Goal: Information Seeking & Learning: Learn about a topic

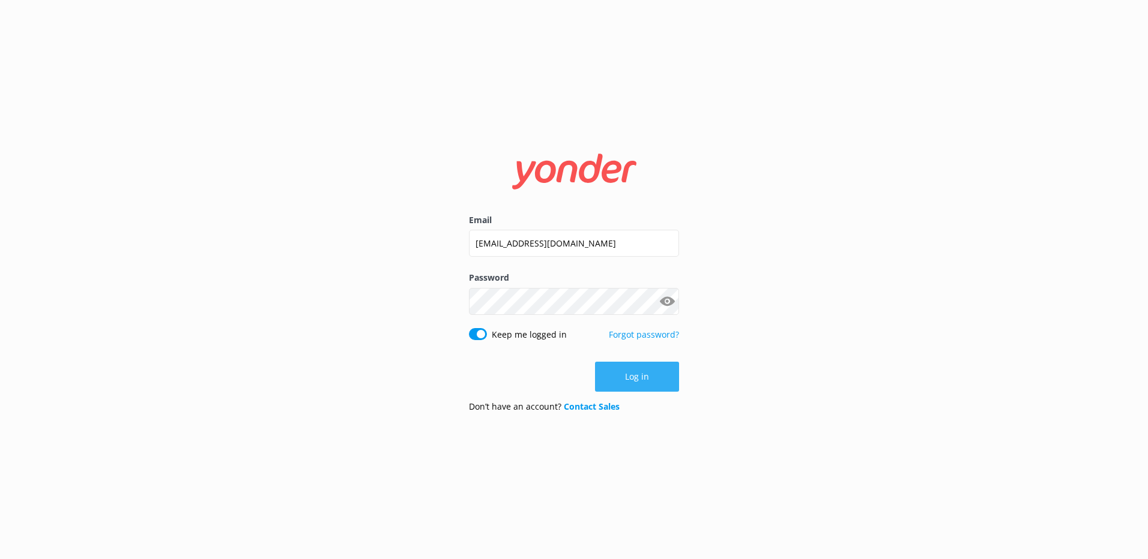
click at [645, 376] on button "Log in" at bounding box center [637, 377] width 84 height 30
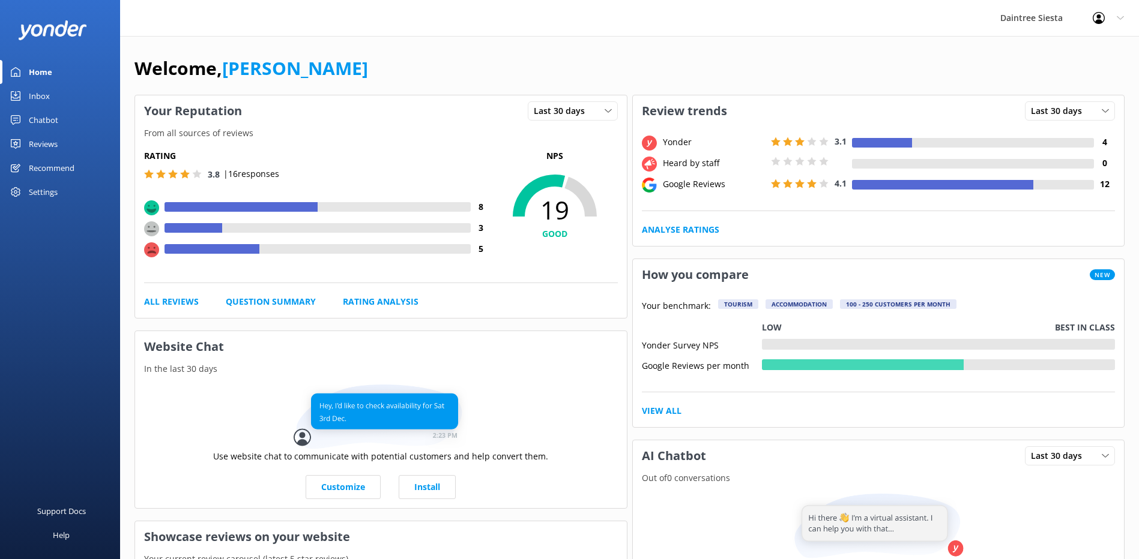
click at [52, 145] on div "Reviews" at bounding box center [43, 144] width 29 height 24
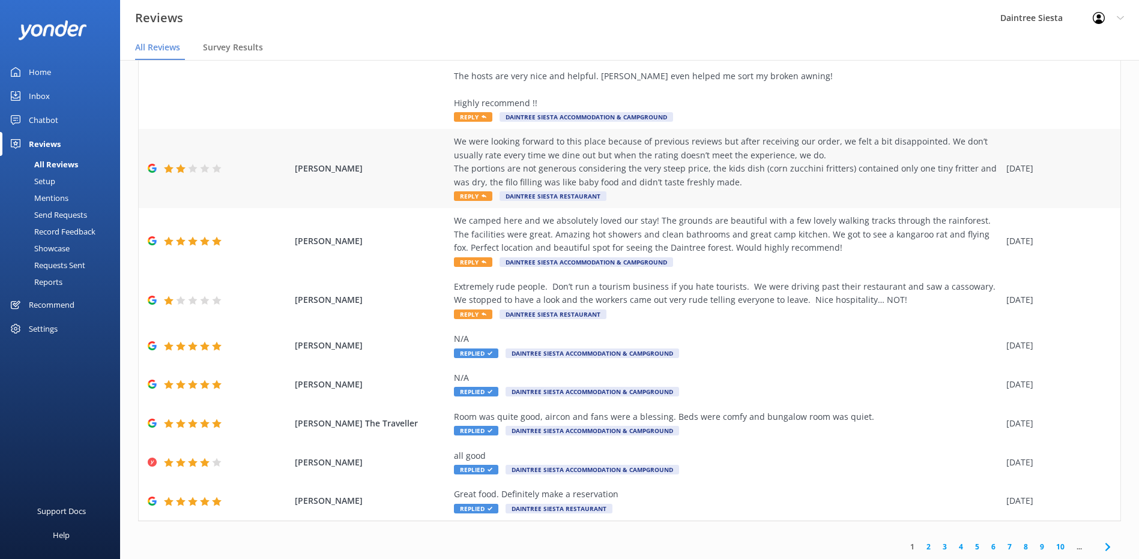
scroll to position [24, 0]
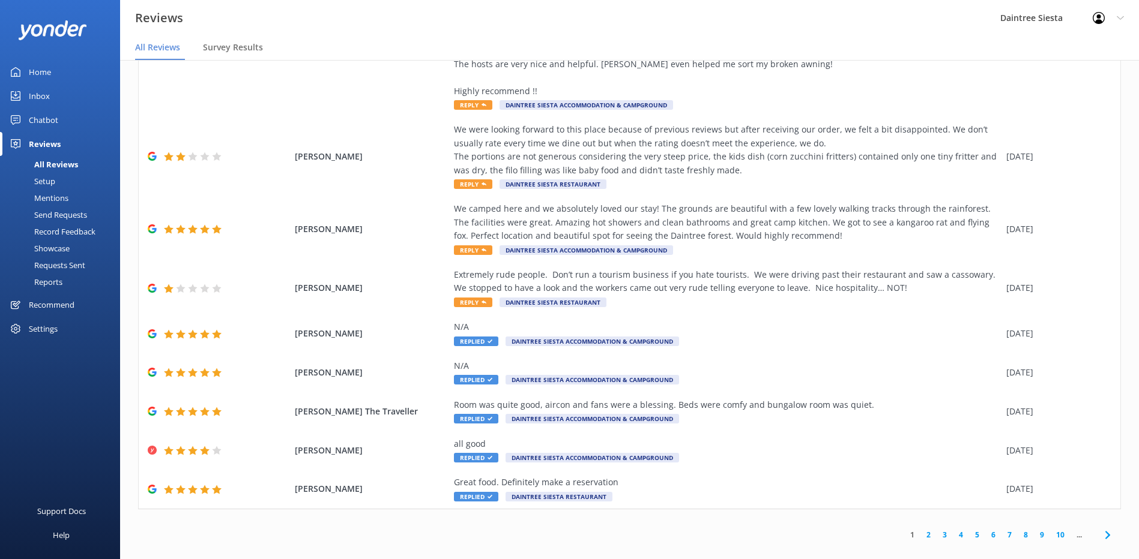
click at [920, 529] on link "2" at bounding box center [928, 534] width 16 height 11
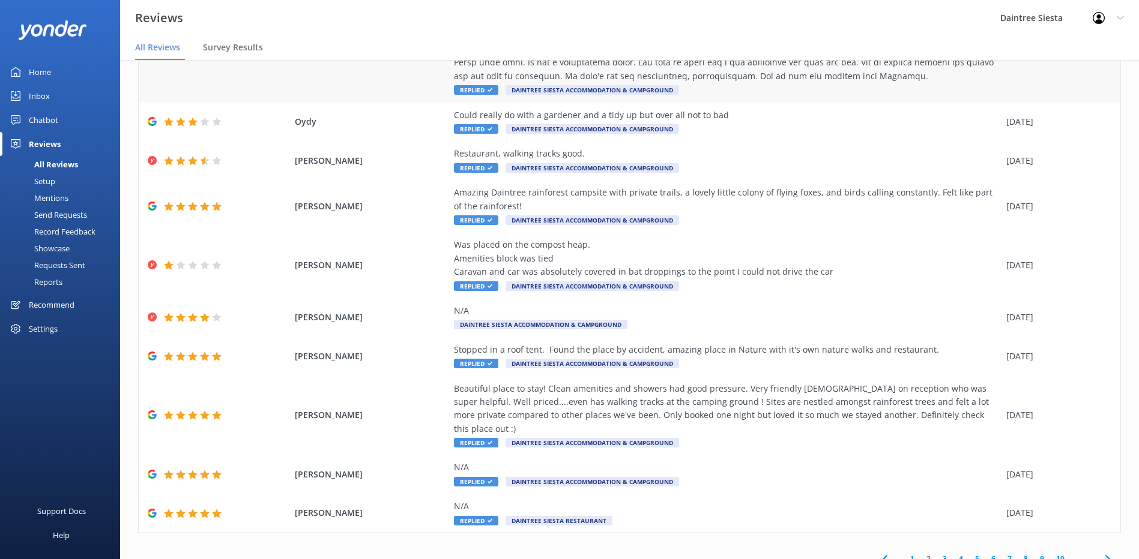
scroll to position [24, 0]
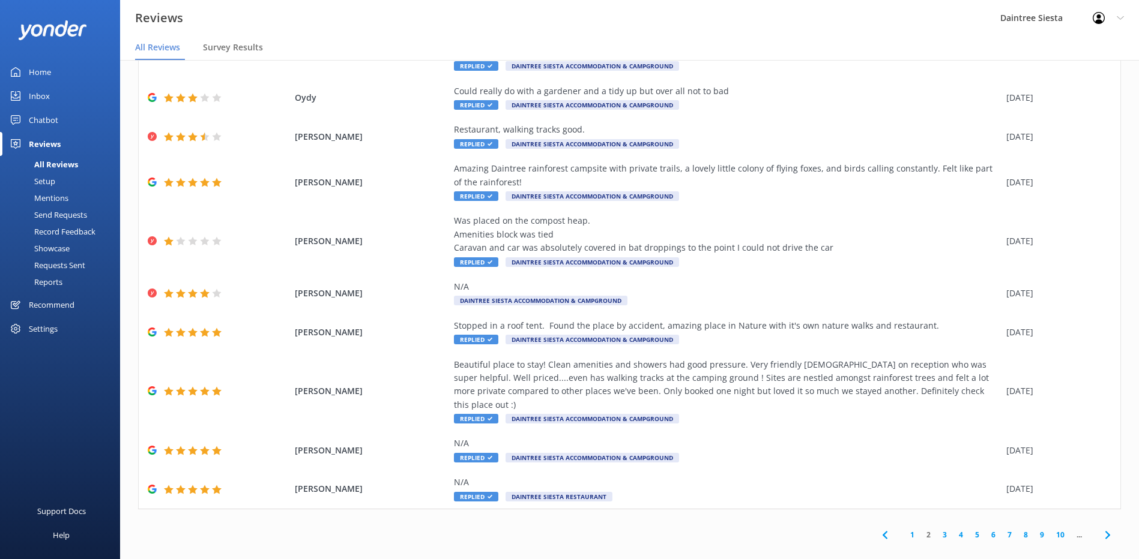
click at [936, 529] on link "3" at bounding box center [944, 534] width 16 height 11
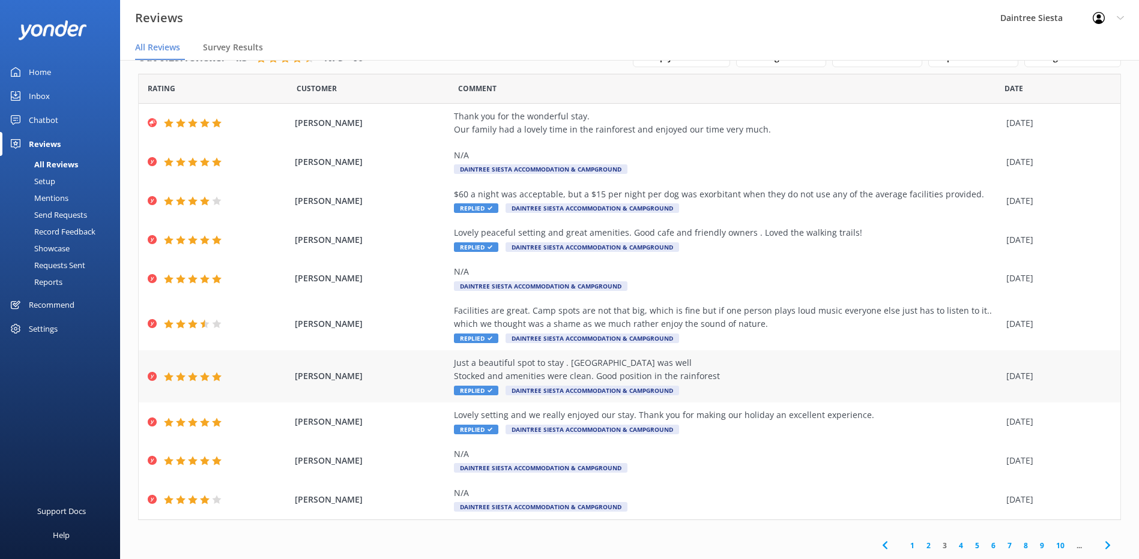
scroll to position [43, 0]
click at [953, 545] on link "4" at bounding box center [961, 545] width 16 height 11
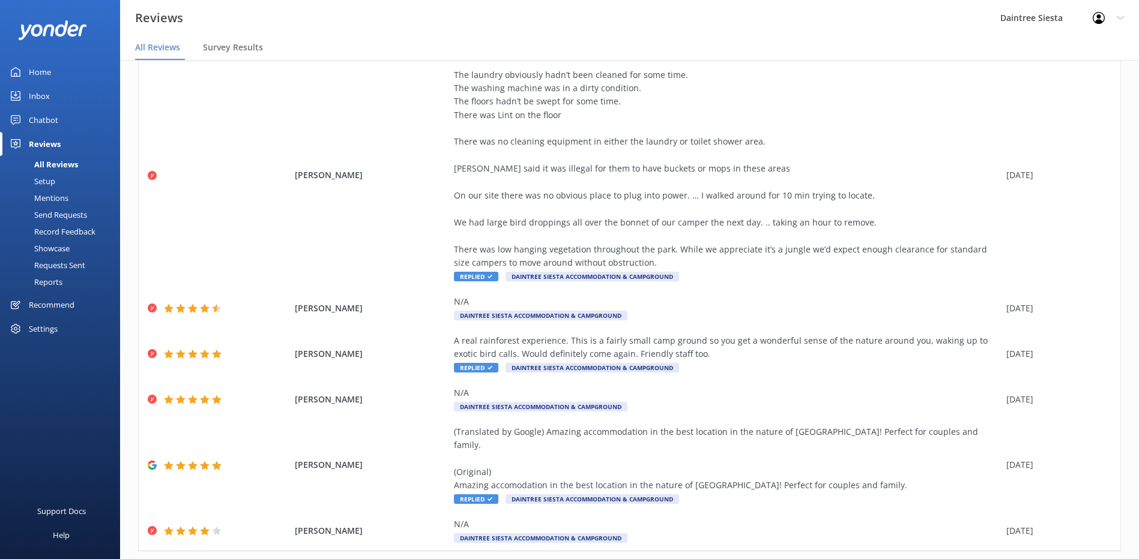
scroll to position [258, 0]
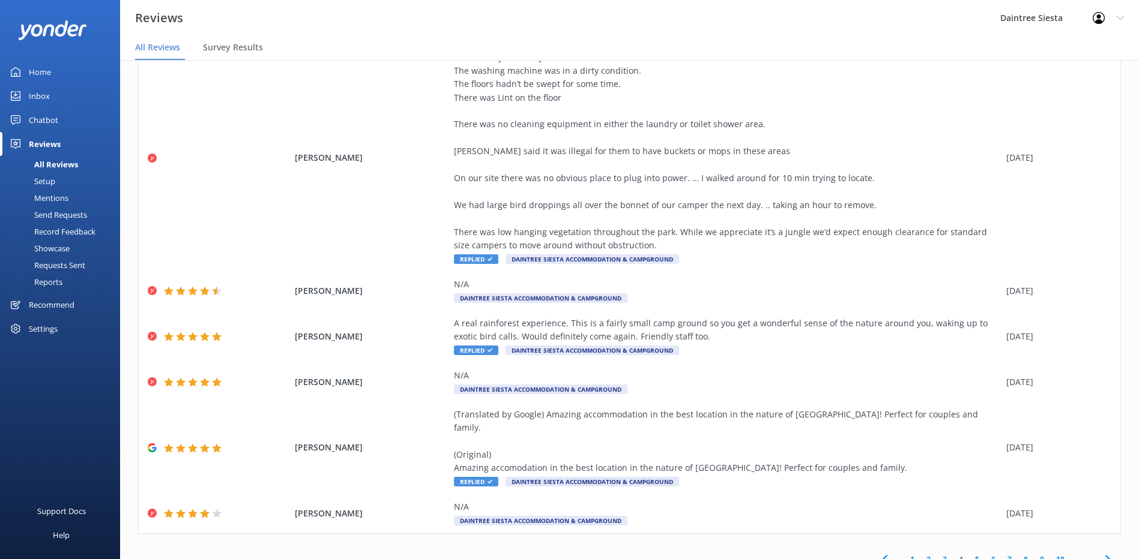
click at [969, 554] on link "5" at bounding box center [977, 559] width 16 height 11
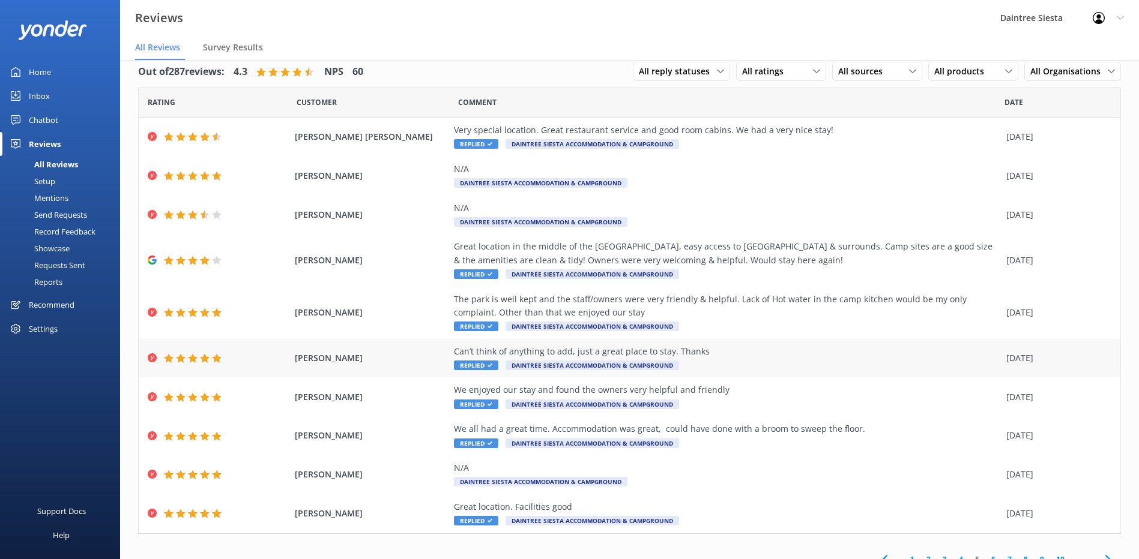
scroll to position [29, 0]
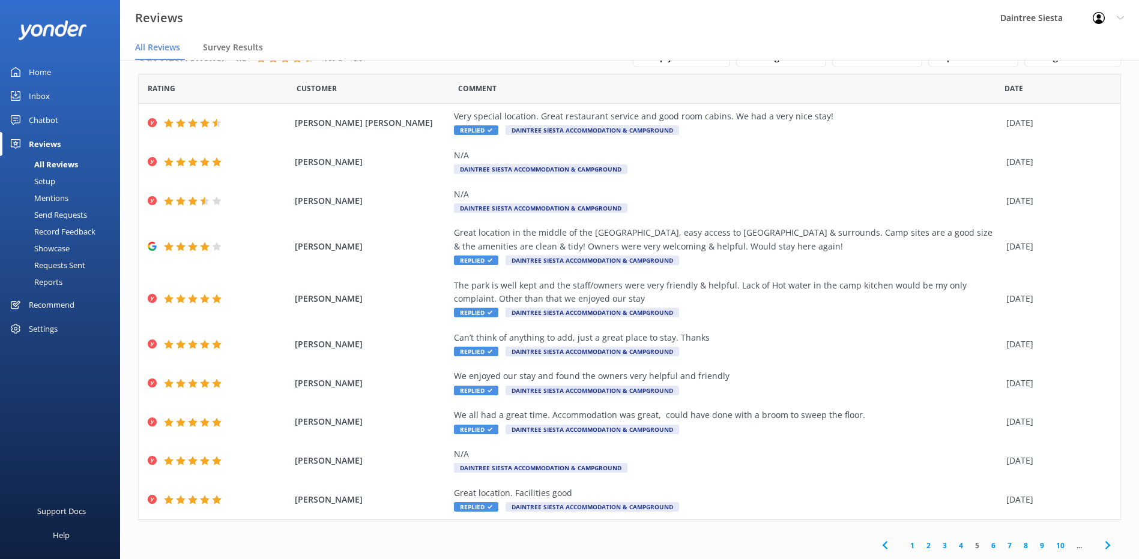
click at [986, 545] on link "6" at bounding box center [993, 545] width 16 height 11
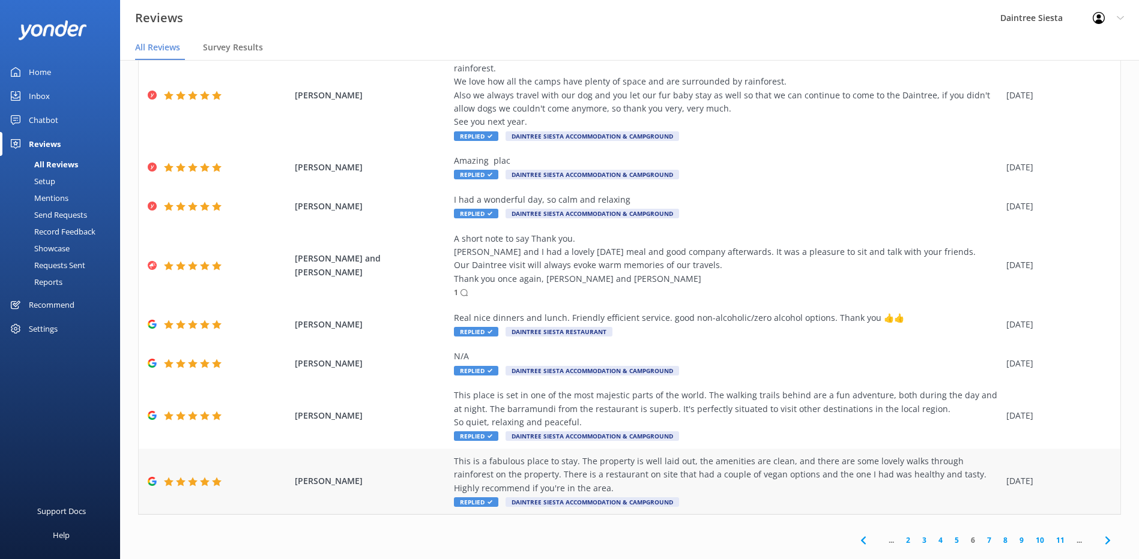
scroll to position [24, 0]
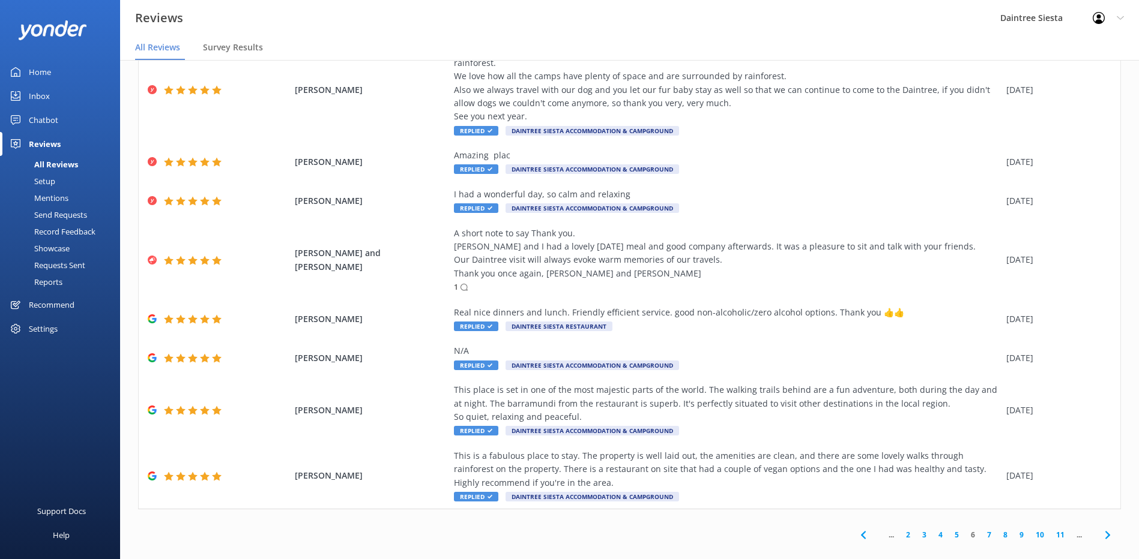
click at [981, 529] on link "7" at bounding box center [989, 534] width 16 height 11
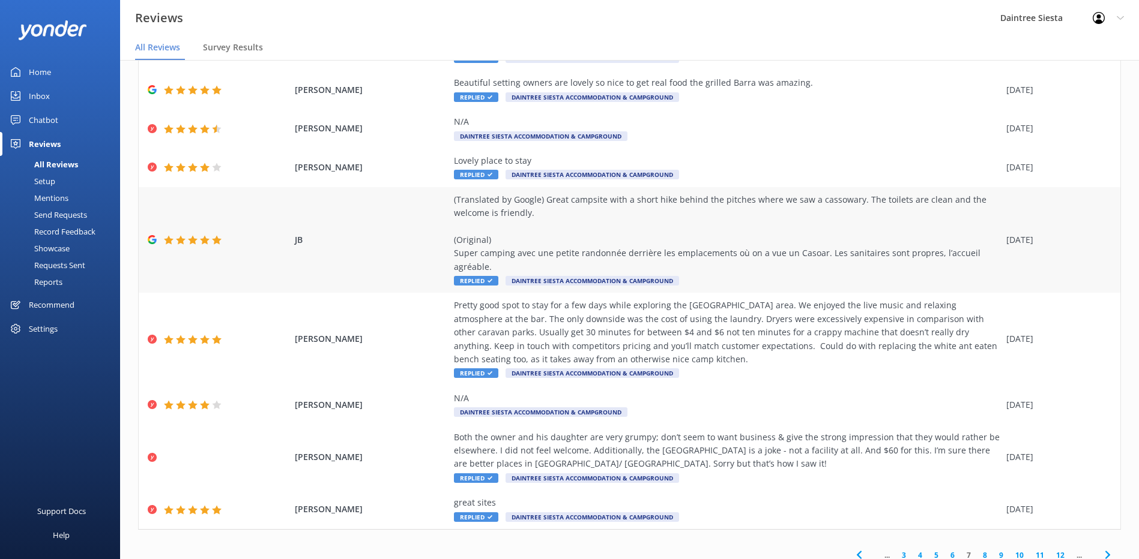
scroll to position [164, 0]
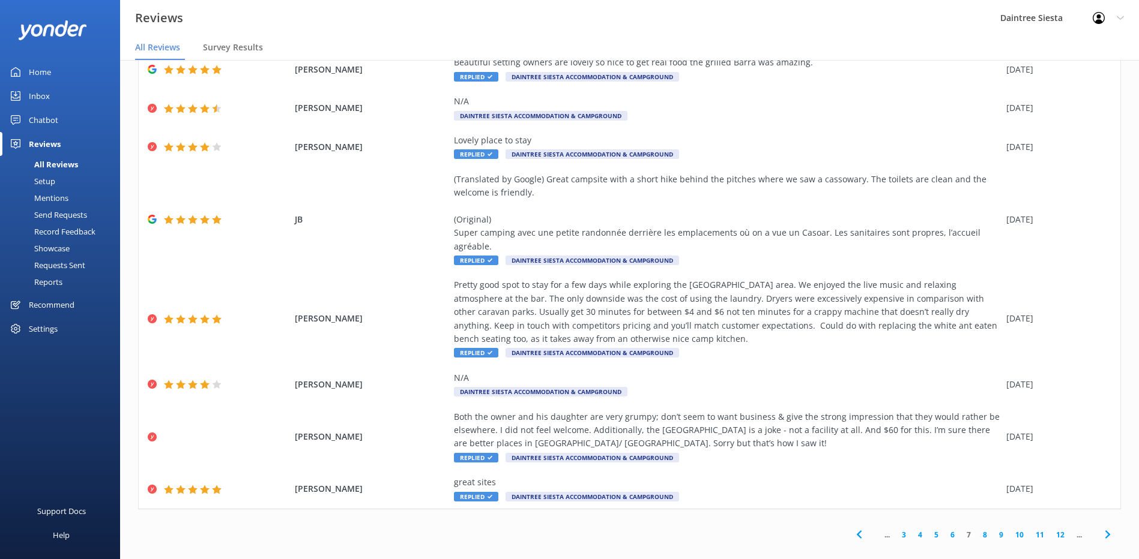
click at [977, 529] on link "8" at bounding box center [985, 534] width 16 height 11
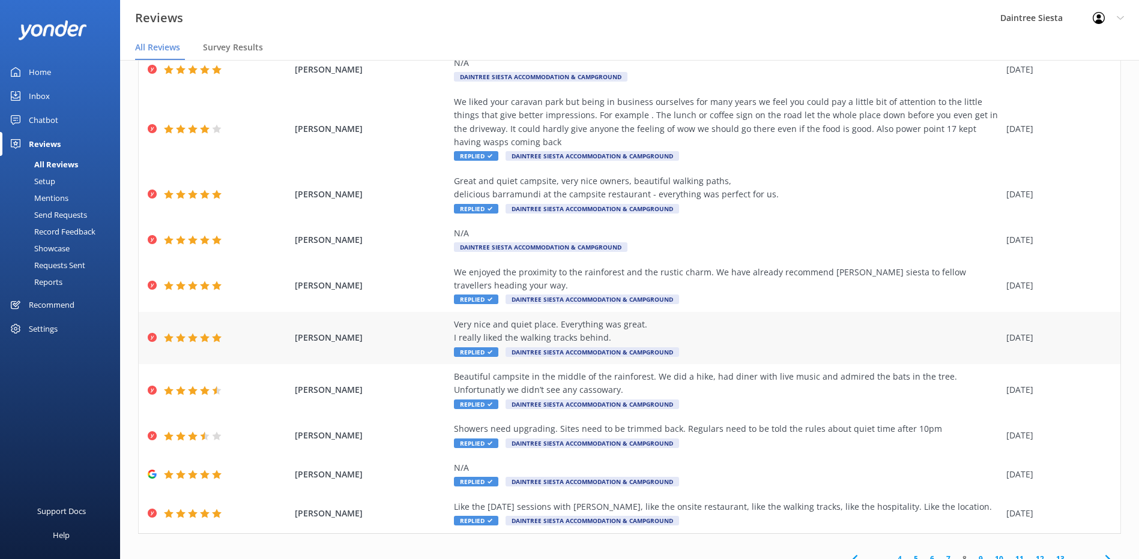
scroll to position [97, 0]
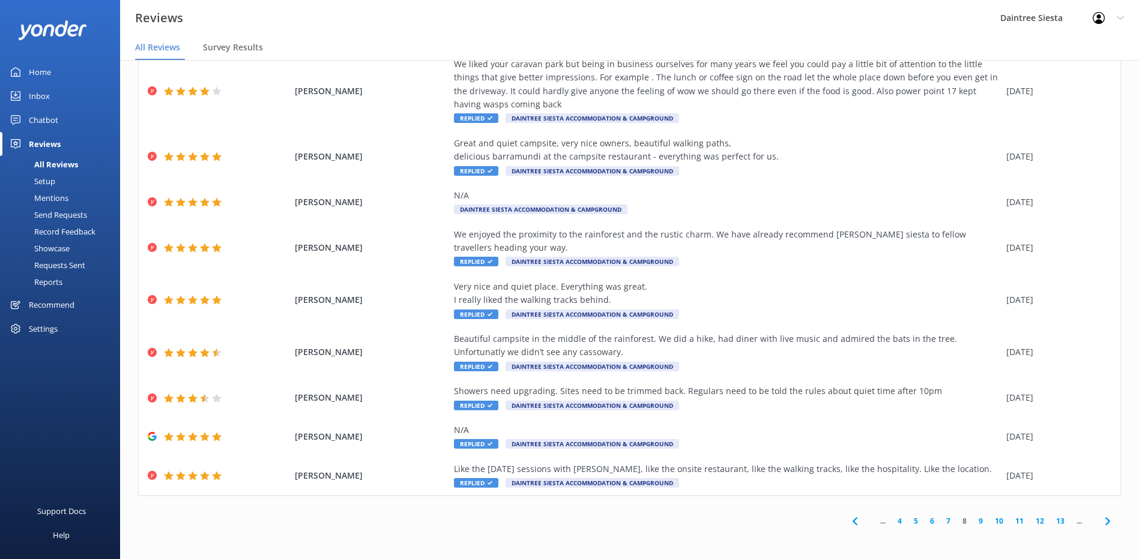
click at [972, 520] on link "9" at bounding box center [980, 521] width 16 height 11
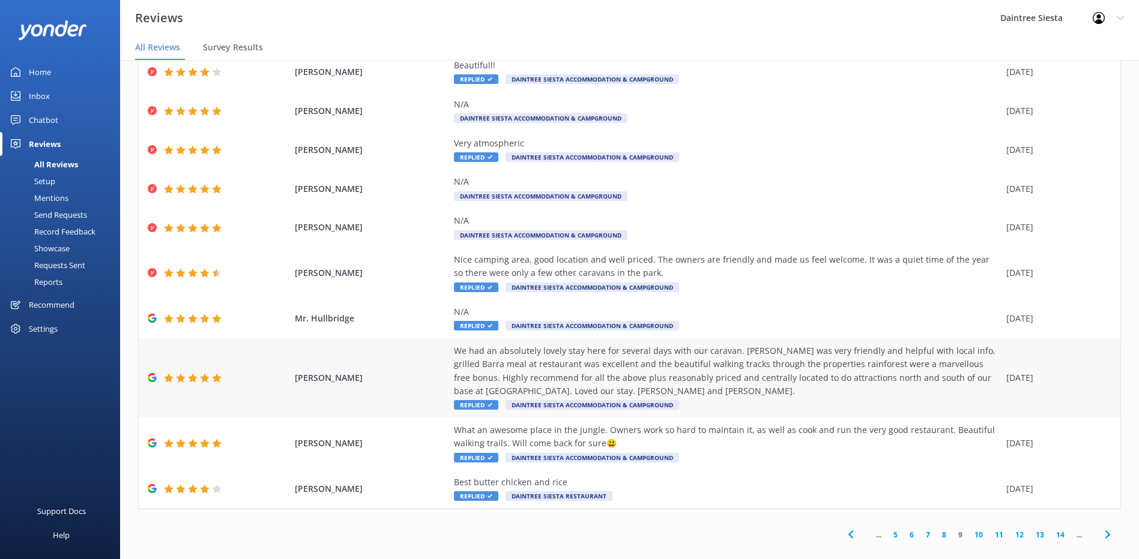
scroll to position [70, 0]
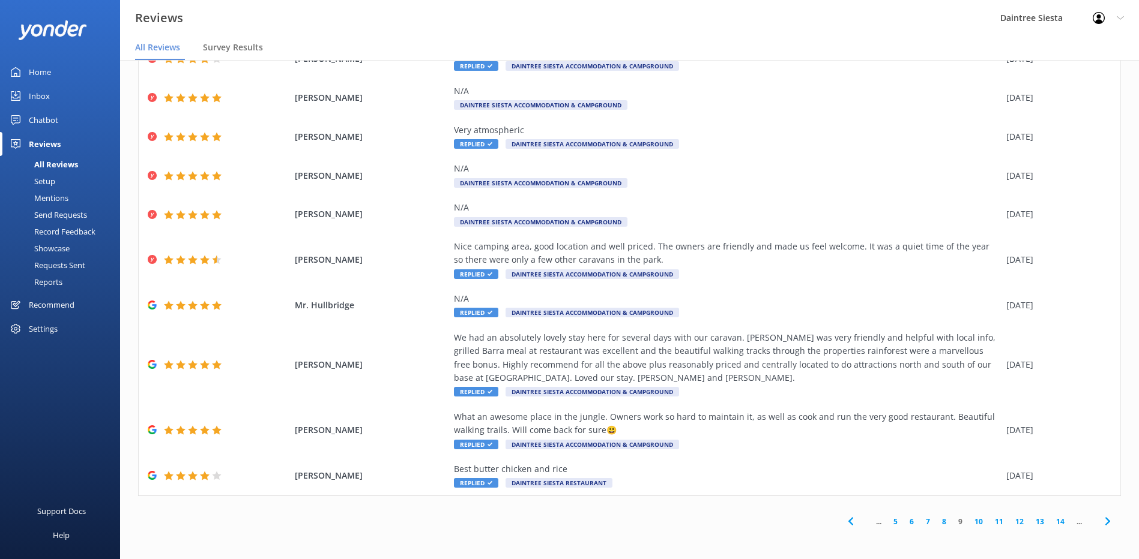
click at [972, 522] on link "10" at bounding box center [978, 521] width 20 height 11
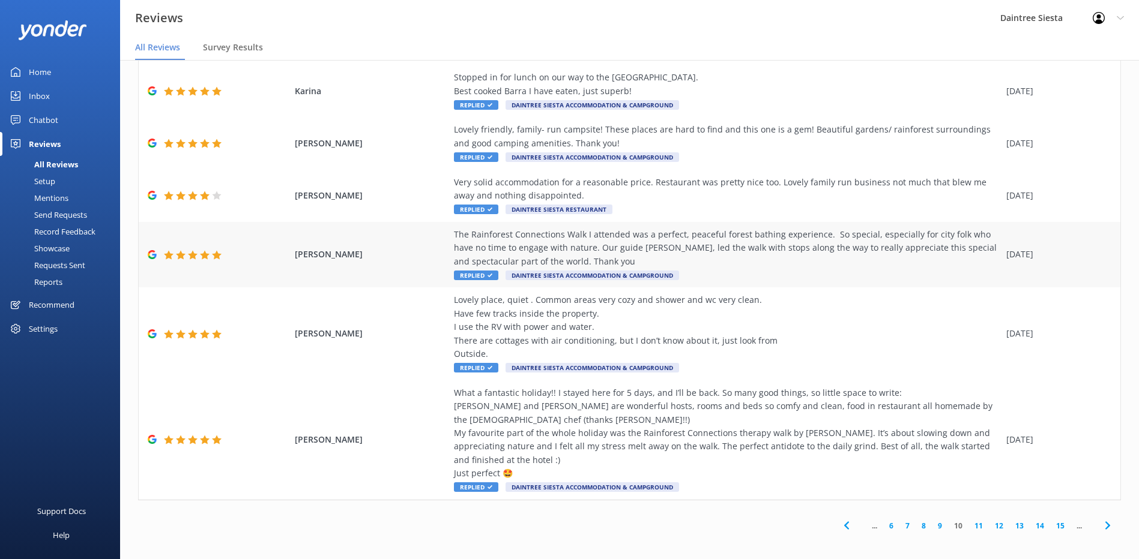
scroll to position [244, 0]
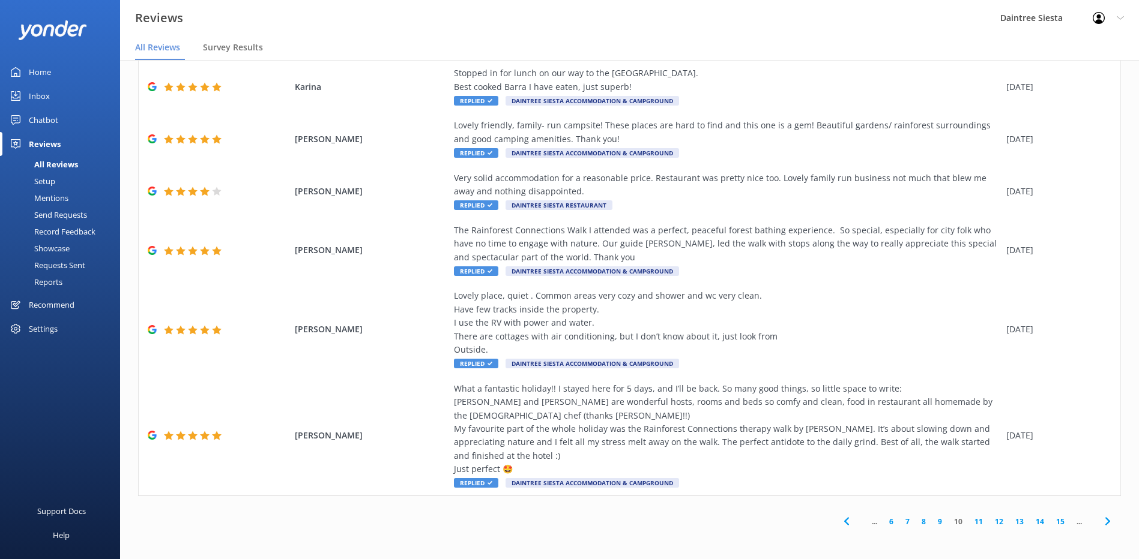
click at [968, 524] on link "11" at bounding box center [978, 521] width 20 height 11
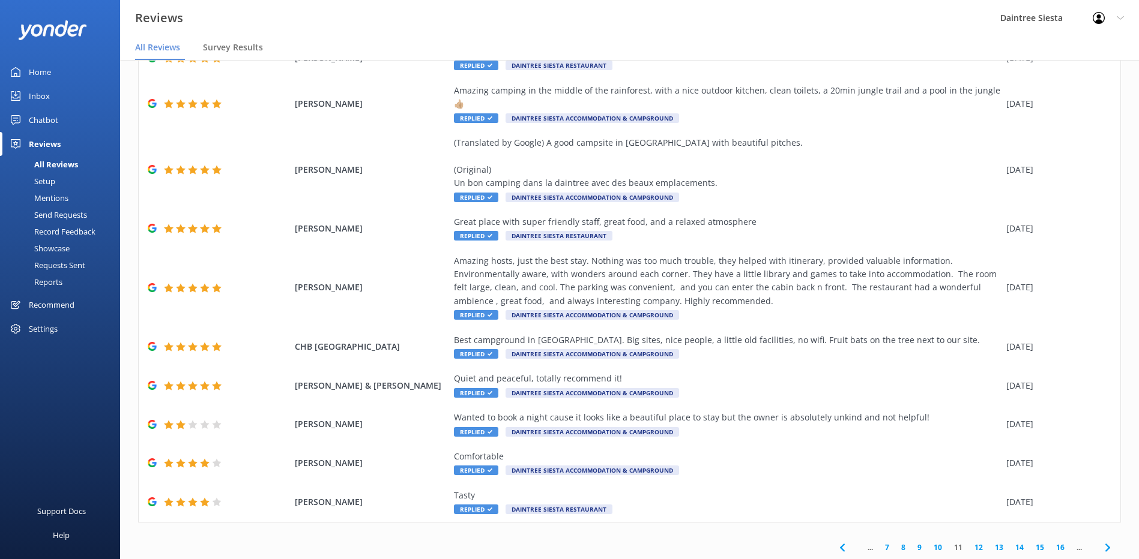
scroll to position [83, 0]
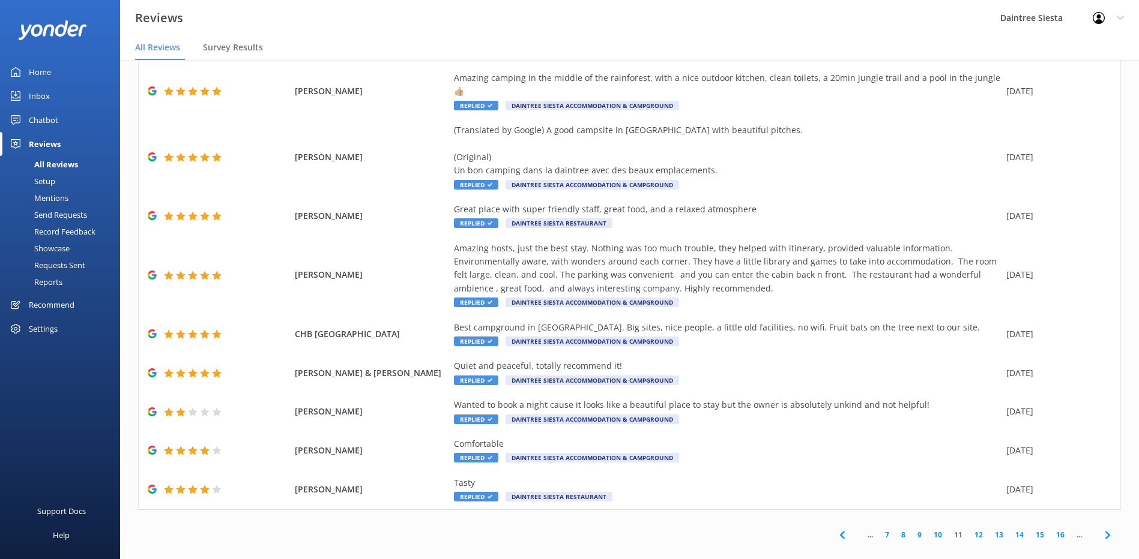
click at [970, 529] on link "12" at bounding box center [978, 534] width 20 height 11
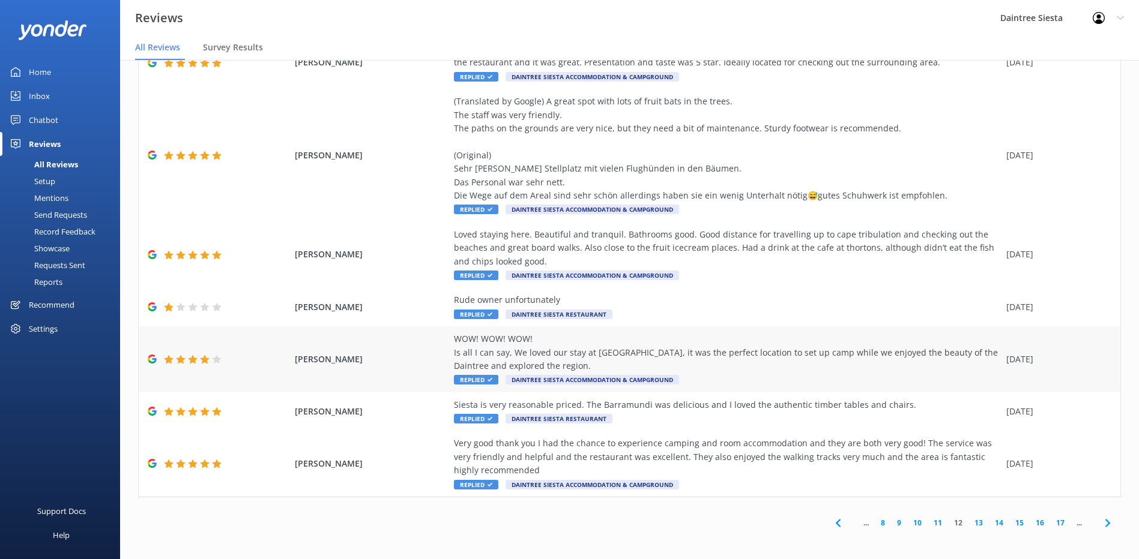
scroll to position [285, 0]
click at [969, 521] on link "13" at bounding box center [978, 521] width 20 height 11
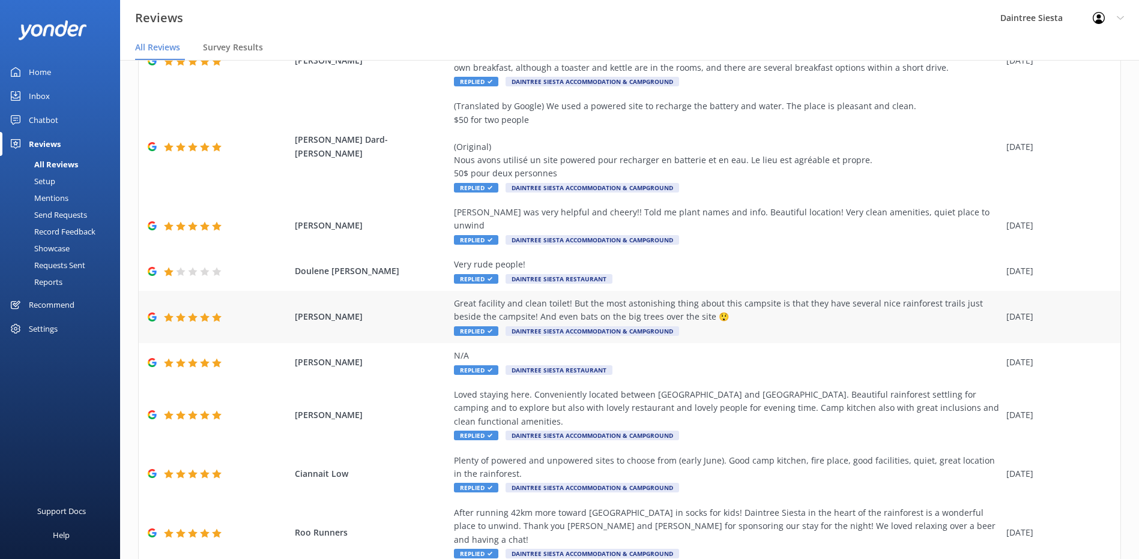
scroll to position [150, 0]
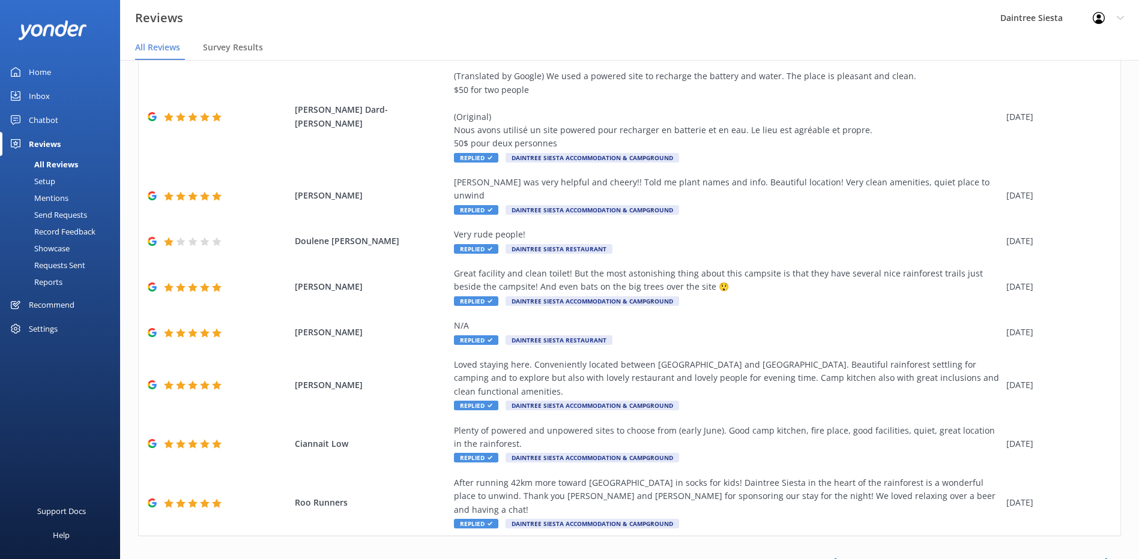
click at [971, 556] on link "14" at bounding box center [978, 561] width 20 height 11
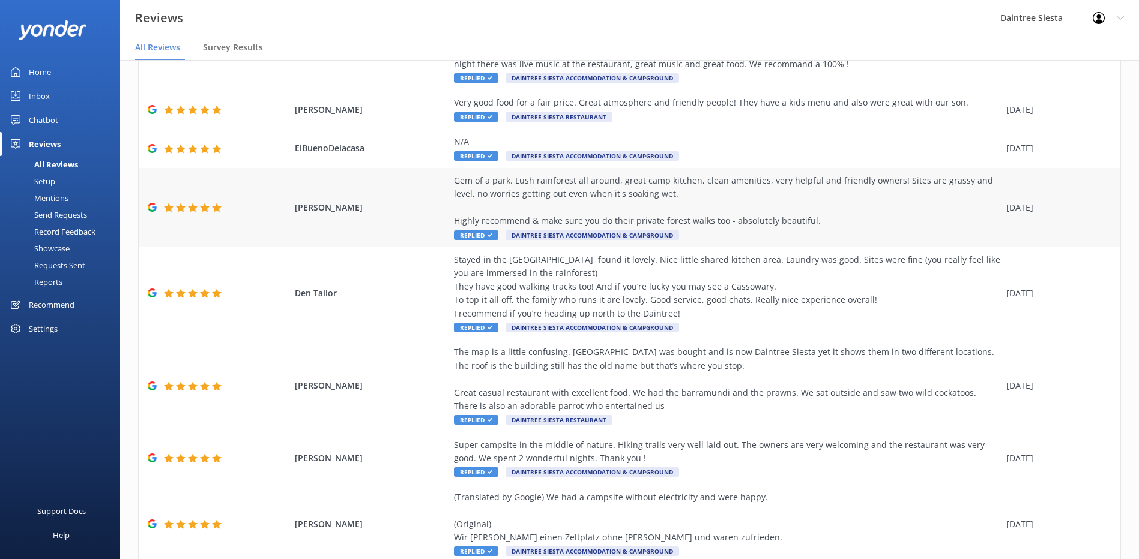
scroll to position [298, 0]
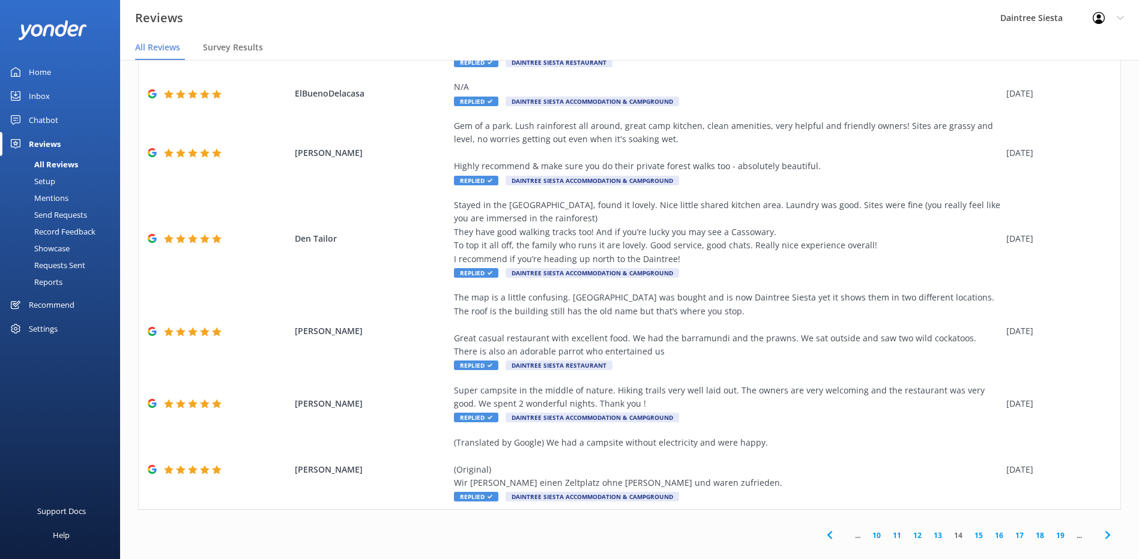
click at [55, 283] on div "Reports" at bounding box center [34, 282] width 55 height 17
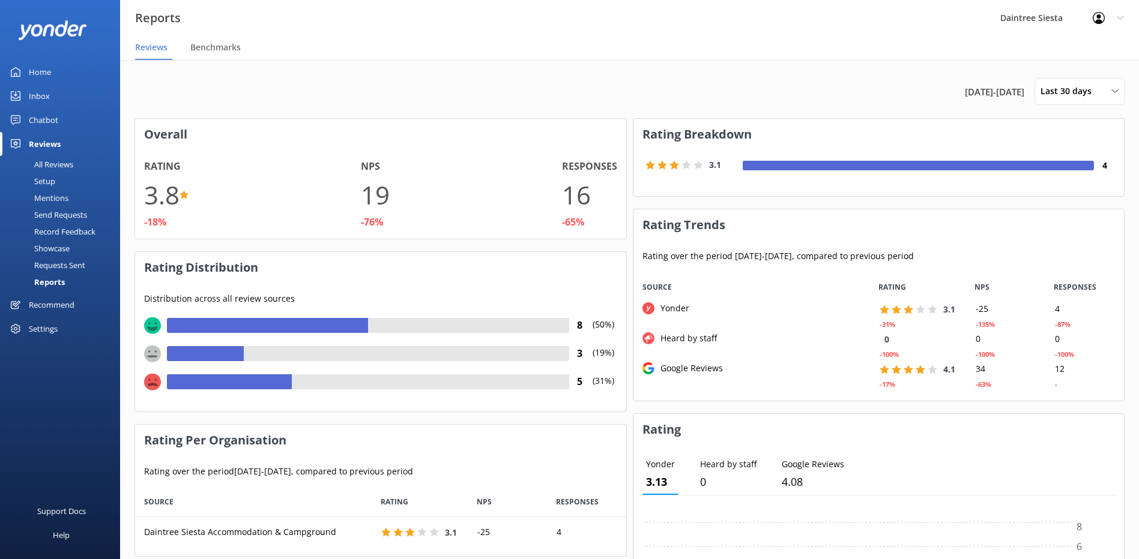
click at [56, 162] on div "All Reviews" at bounding box center [40, 164] width 66 height 17
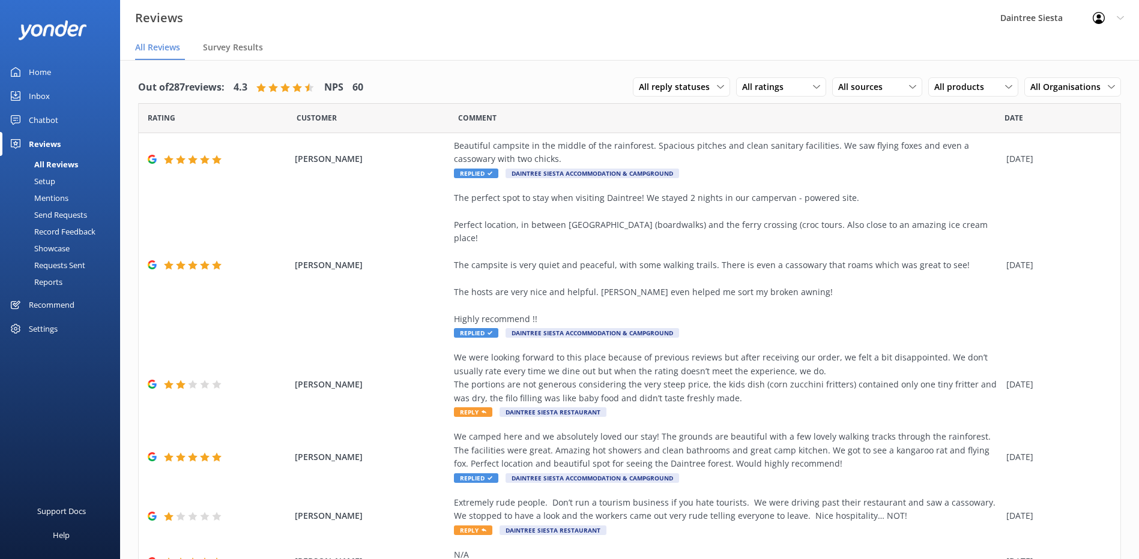
click at [39, 181] on div "Setup" at bounding box center [31, 181] width 48 height 17
